Goal: Navigation & Orientation: Understand site structure

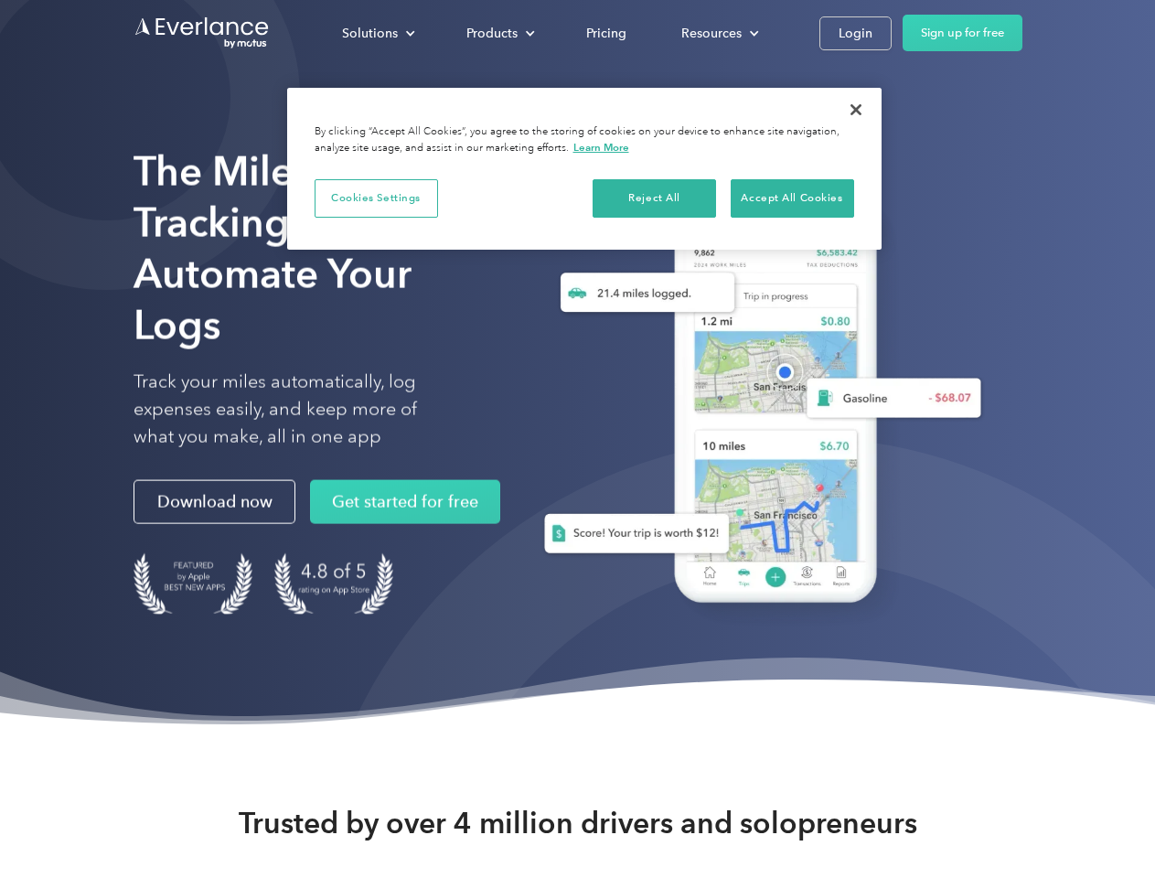
click at [378, 33] on div "Solutions" at bounding box center [370, 33] width 56 height 23
click at [498, 33] on div "Products" at bounding box center [491, 33] width 51 height 23
click at [718, 33] on div "Resources" at bounding box center [711, 33] width 60 height 23
click at [376, 198] on button "Cookies Settings" at bounding box center [376, 198] width 123 height 38
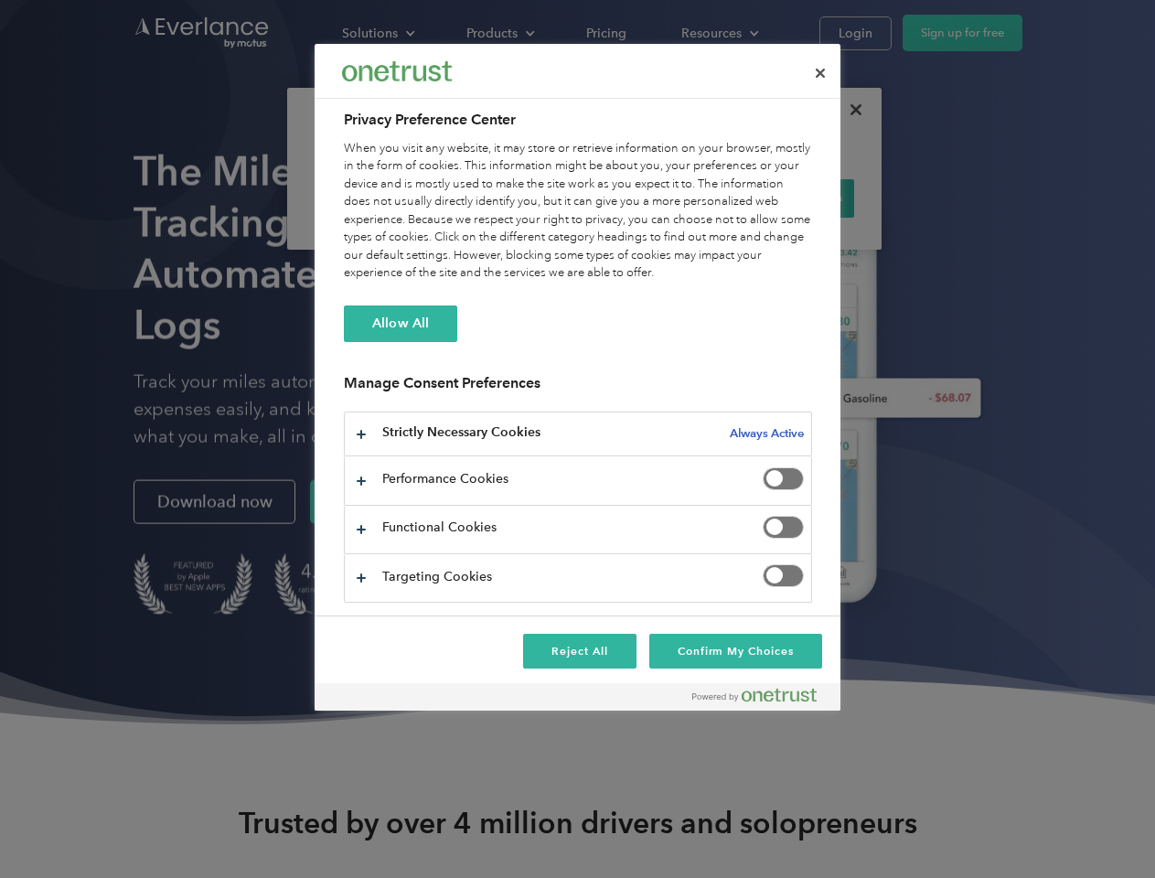
click at [655, 198] on div "When you visit any website, it may store or retrieve information on your browse…" at bounding box center [578, 211] width 468 height 143
click at [792, 198] on div "When you visit any website, it may store or retrieve information on your browse…" at bounding box center [578, 211] width 468 height 143
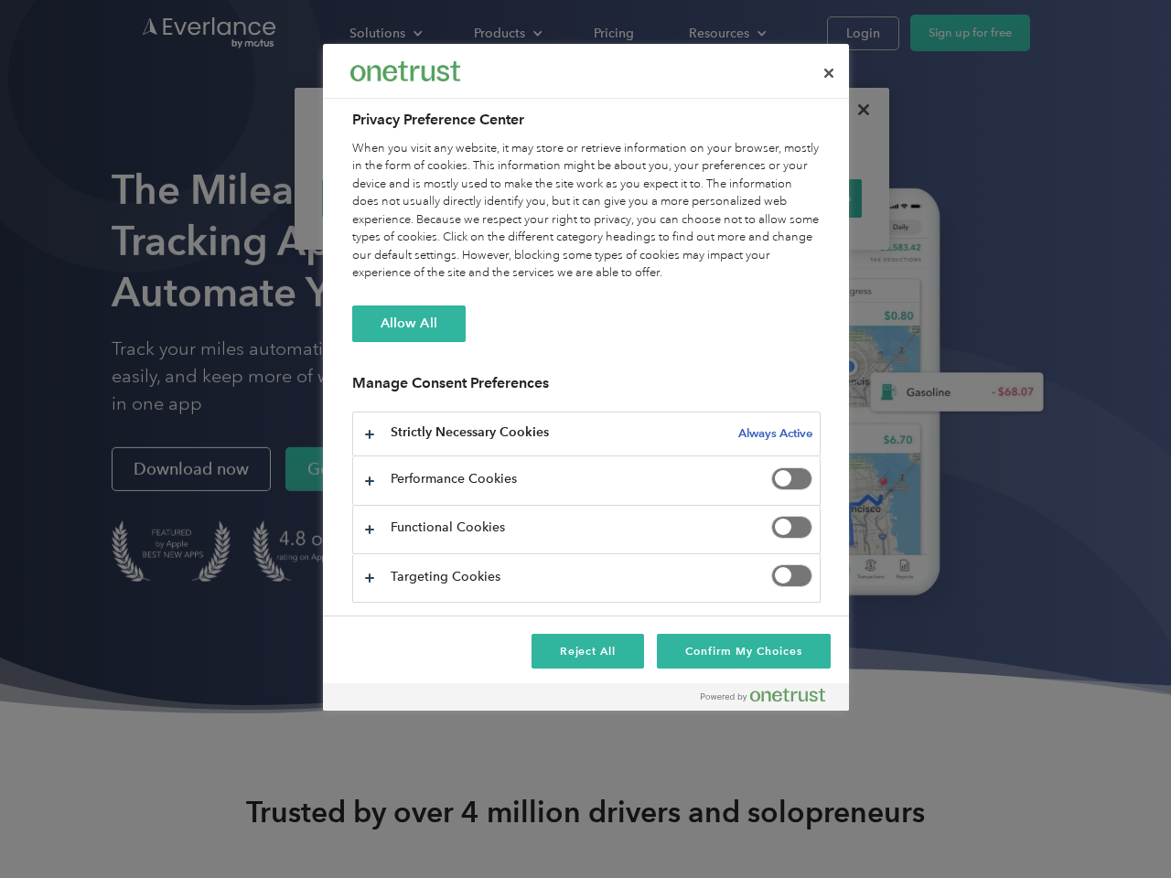
click at [856, 110] on div at bounding box center [585, 439] width 1171 height 878
